Goal: Task Accomplishment & Management: Manage account settings

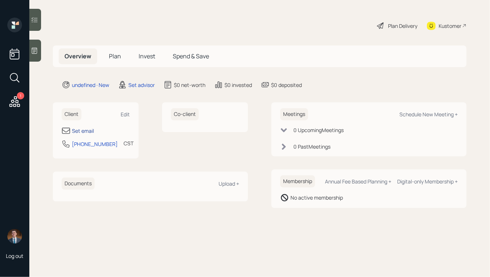
click at [80, 127] on div "Set email" at bounding box center [83, 131] width 22 height 8
select select "America/[GEOGRAPHIC_DATA]"
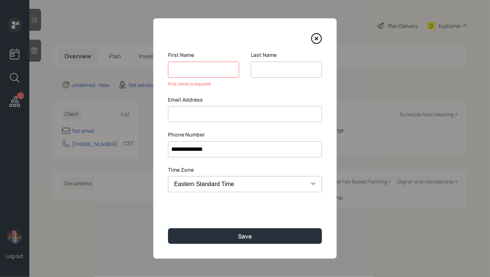
click at [179, 105] on div "Email Address" at bounding box center [245, 109] width 154 height 26
type input "[EMAIL_ADDRESS][DOMAIN_NAME]"
click at [204, 69] on input at bounding box center [203, 70] width 71 height 16
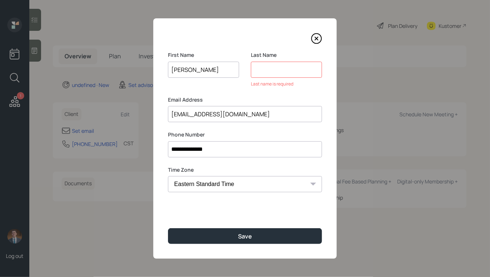
type input "[PERSON_NAME]"
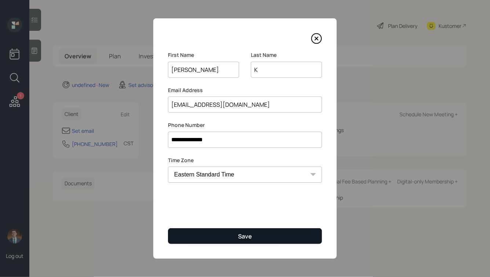
type input "K"
click at [237, 232] on button "Save" at bounding box center [245, 236] width 154 height 16
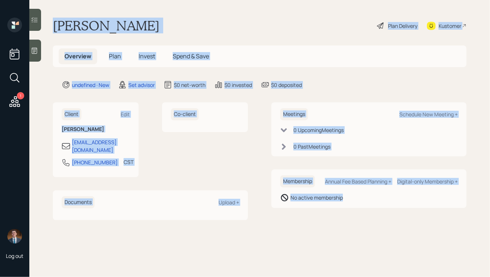
drag, startPoint x: 53, startPoint y: 22, endPoint x: 325, endPoint y: 269, distance: 367.9
click at [325, 269] on main "[PERSON_NAME] Plan Delivery Kustomer Overview Plan Invest Spend & Save undefine…" at bounding box center [259, 138] width 461 height 277
click at [339, 213] on div "Meetings Schedule New Meeting + 0 Upcoming Meeting s 0 Past Meeting s Membershi…" at bounding box center [368, 160] width 195 height 117
drag, startPoint x: 365, startPoint y: 208, endPoint x: 171, endPoint y: 30, distance: 263.5
click at [171, 30] on main "[PERSON_NAME] Plan Delivery Kustomer Overview Plan Invest Spend & Save undefine…" at bounding box center [259, 138] width 461 height 277
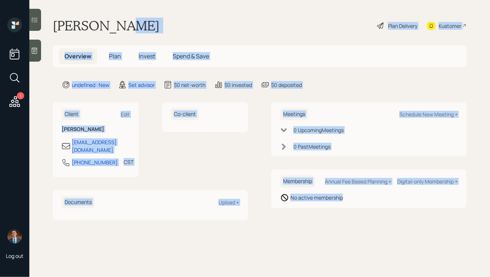
click at [133, 29] on div "[PERSON_NAME] Plan Delivery Kustomer" at bounding box center [260, 26] width 414 height 16
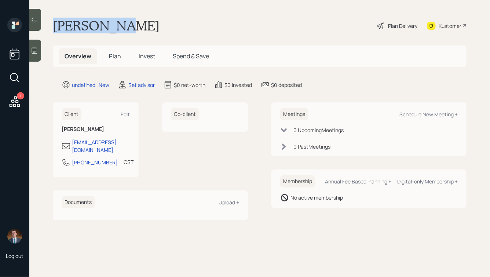
drag, startPoint x: 51, startPoint y: 22, endPoint x: 140, endPoint y: 21, distance: 88.8
click at [140, 21] on main "[PERSON_NAME] Plan Delivery Kustomer Overview Plan Invest Spend & Save undefine…" at bounding box center [259, 138] width 461 height 277
click at [140, 21] on div "[PERSON_NAME] Plan Delivery Kustomer" at bounding box center [260, 26] width 414 height 16
click at [123, 114] on div "Edit" at bounding box center [125, 114] width 9 height 7
select select "America/[GEOGRAPHIC_DATA]"
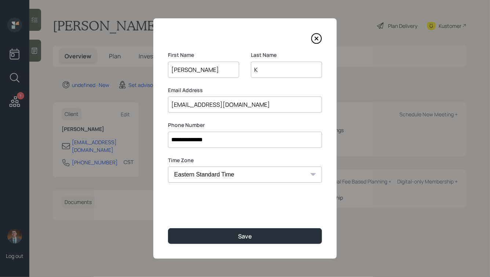
click at [264, 75] on input "K" at bounding box center [286, 70] width 71 height 16
click at [207, 70] on input "[PERSON_NAME]" at bounding box center [203, 70] width 71 height 16
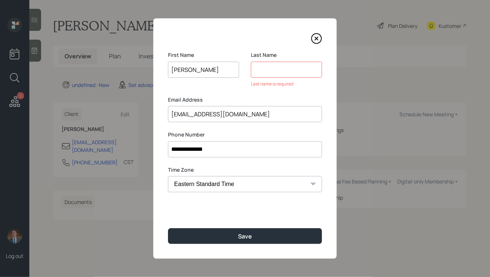
type input "[PERSON_NAME]"
type input "k"
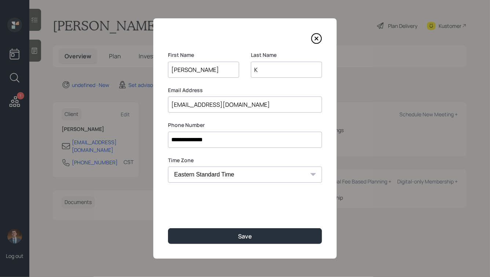
type input "K"
click at [213, 142] on input "**********" at bounding box center [245, 140] width 154 height 16
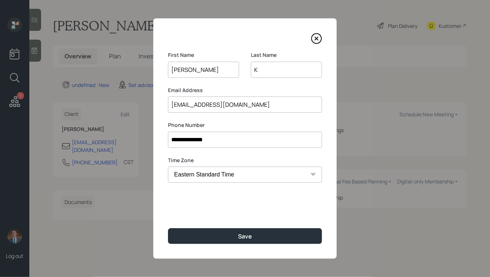
click at [213, 142] on input "**********" at bounding box center [245, 140] width 154 height 16
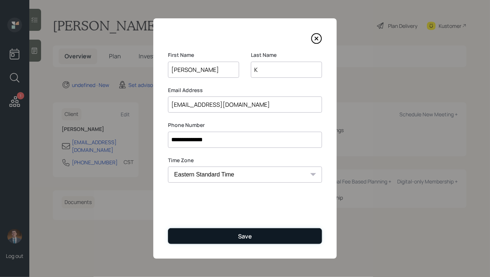
click at [225, 229] on button "Save" at bounding box center [245, 236] width 154 height 16
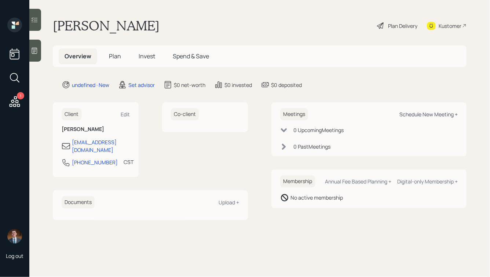
click at [423, 116] on div "Schedule New Meeting +" at bounding box center [428, 114] width 58 height 7
select select "round-[PERSON_NAME]"
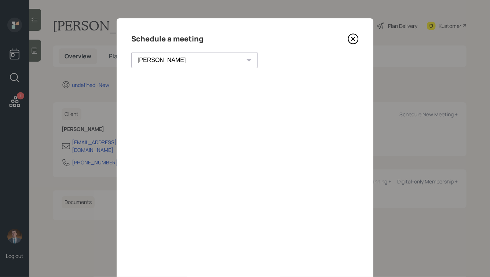
click at [351, 39] on icon at bounding box center [353, 38] width 11 height 11
